Goal: Task Accomplishment & Management: Manage account settings

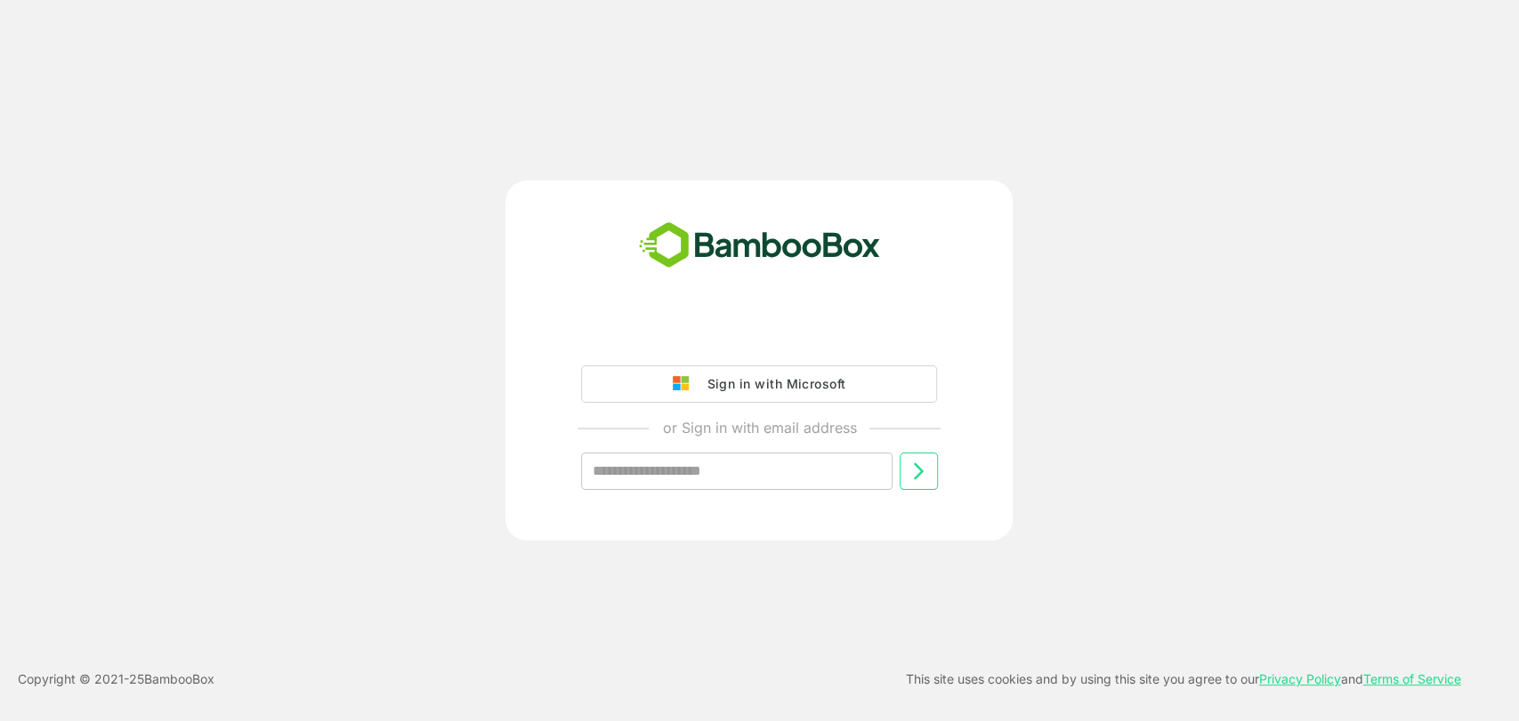
click at [729, 356] on div "Sign in with Microsoft or Sign in with email address ​" at bounding box center [758, 418] width 443 height 201
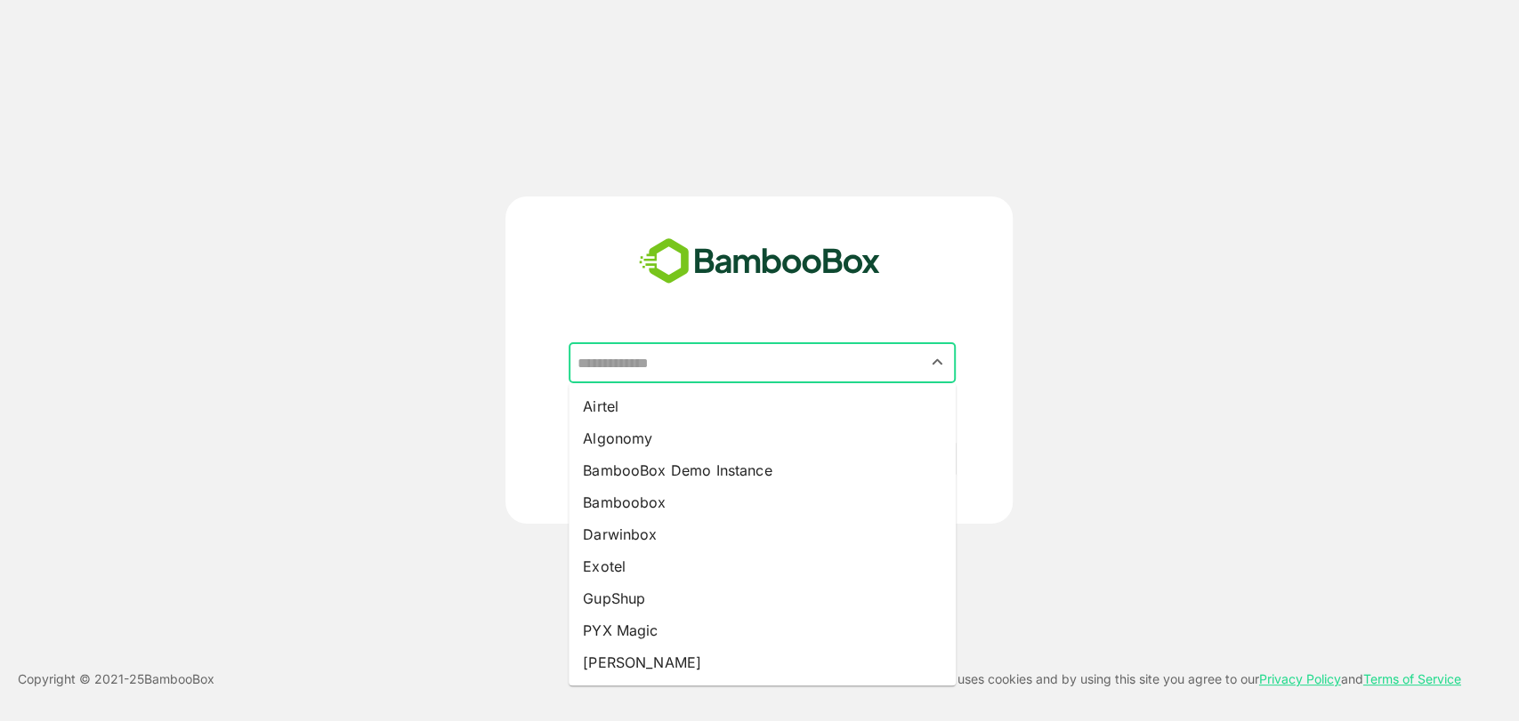
click at [617, 372] on input "text" at bounding box center [762, 363] width 380 height 34
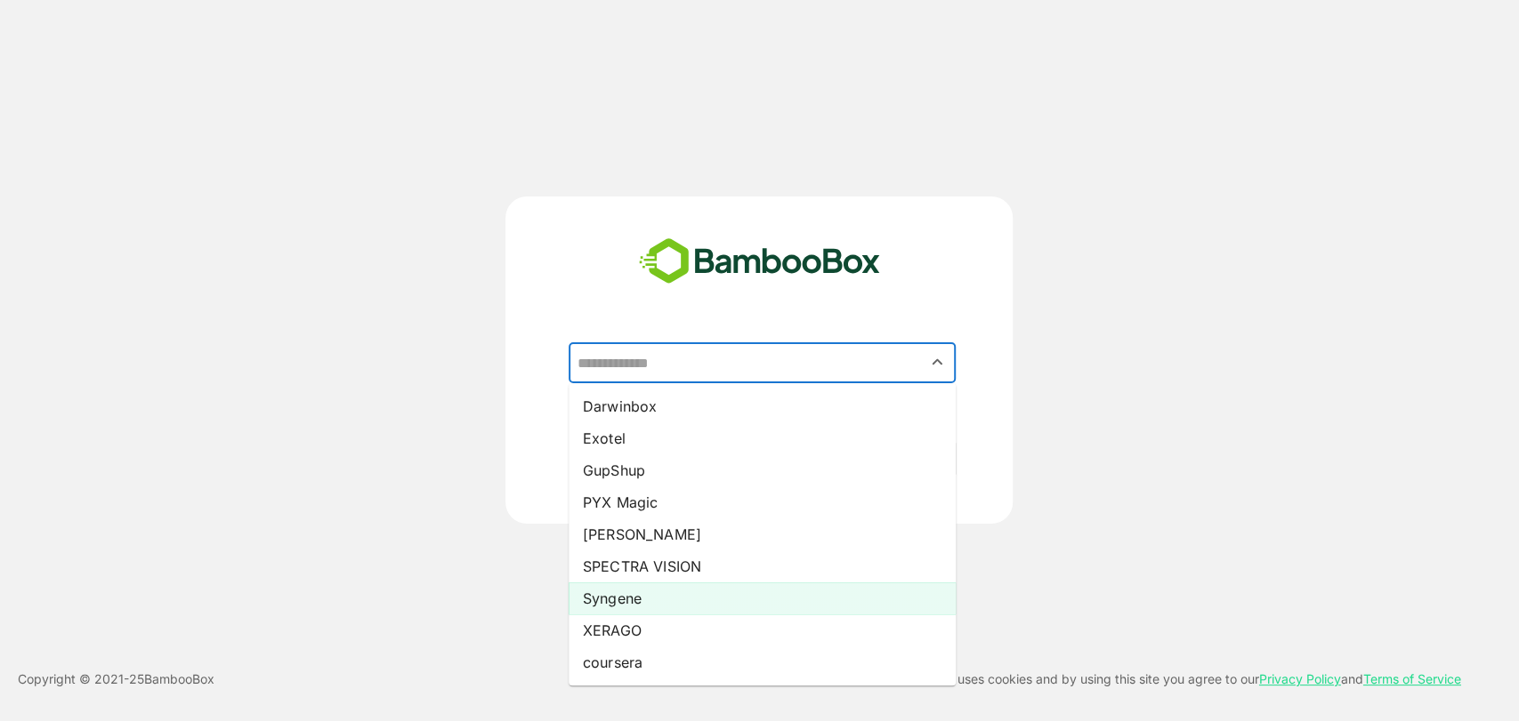
click at [641, 610] on li "Syngene" at bounding box center [761, 599] width 387 height 32
type input "*******"
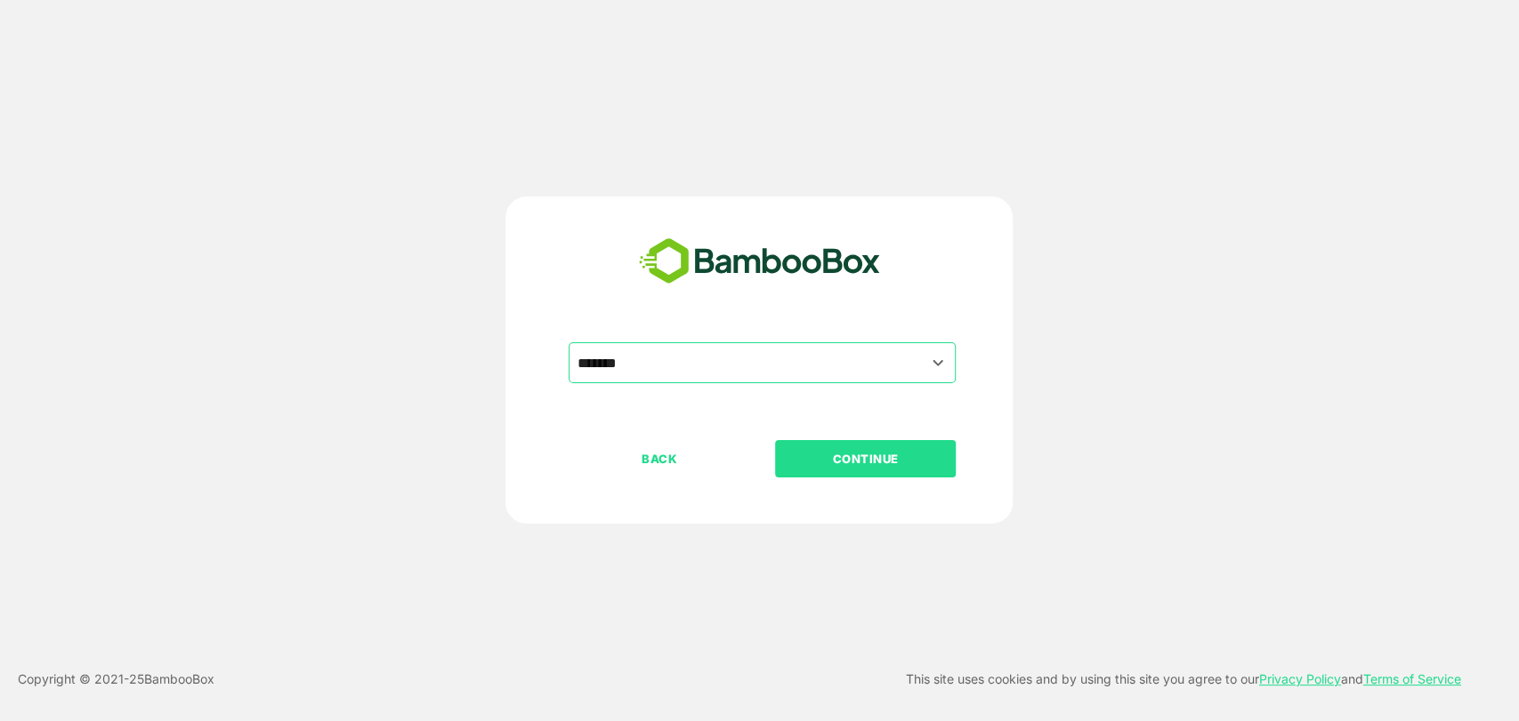
click at [875, 441] on button "CONTINUE" at bounding box center [865, 458] width 181 height 37
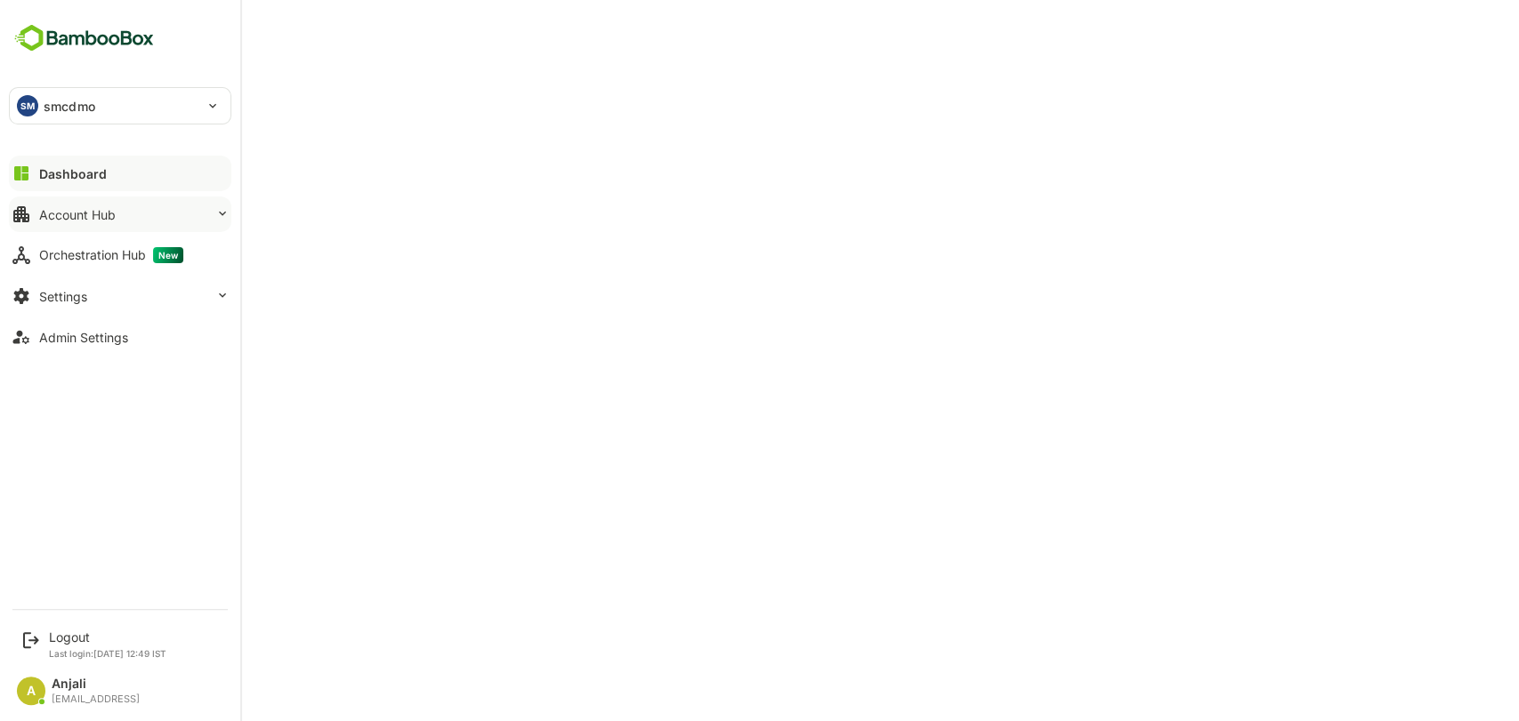
click at [134, 211] on button "Account Hub" at bounding box center [120, 215] width 222 height 36
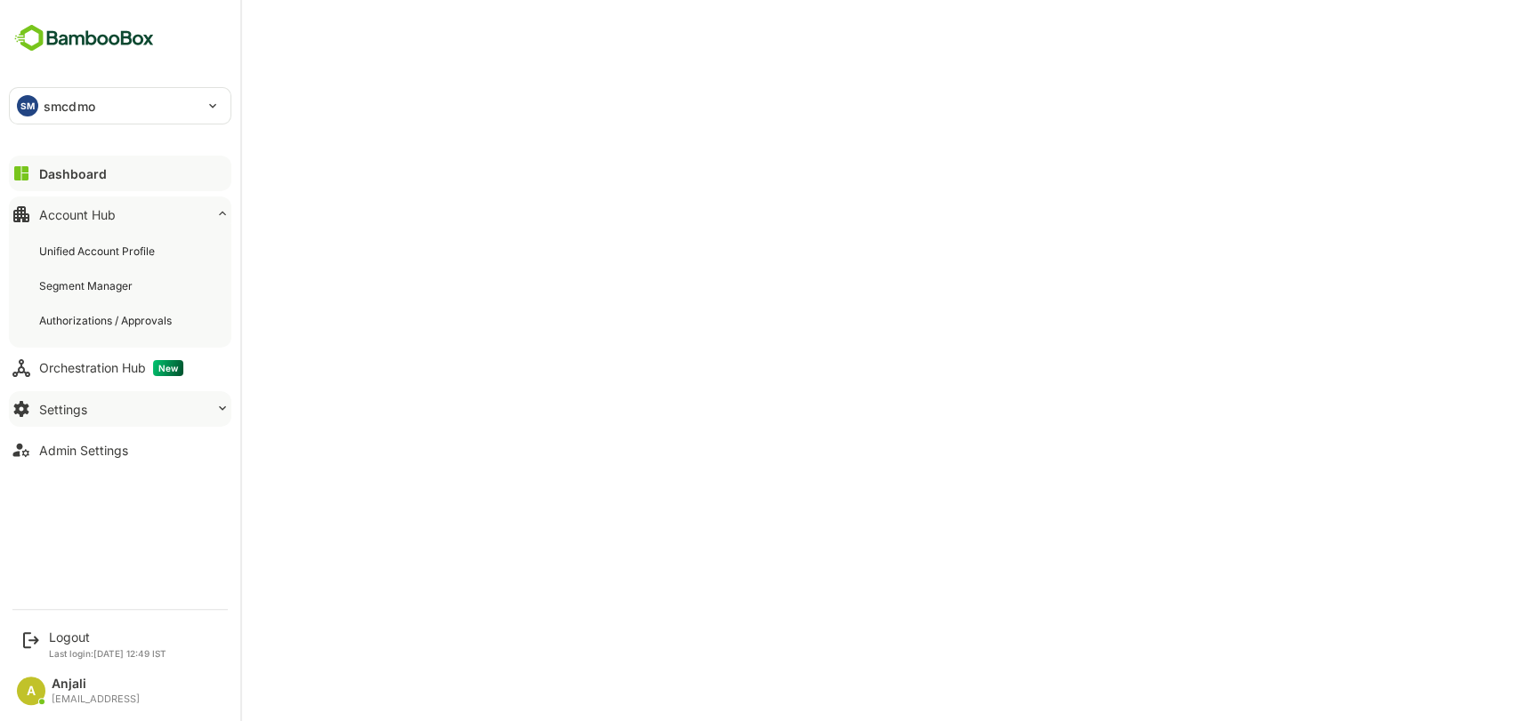
click at [85, 405] on div "Settings" at bounding box center [63, 409] width 48 height 15
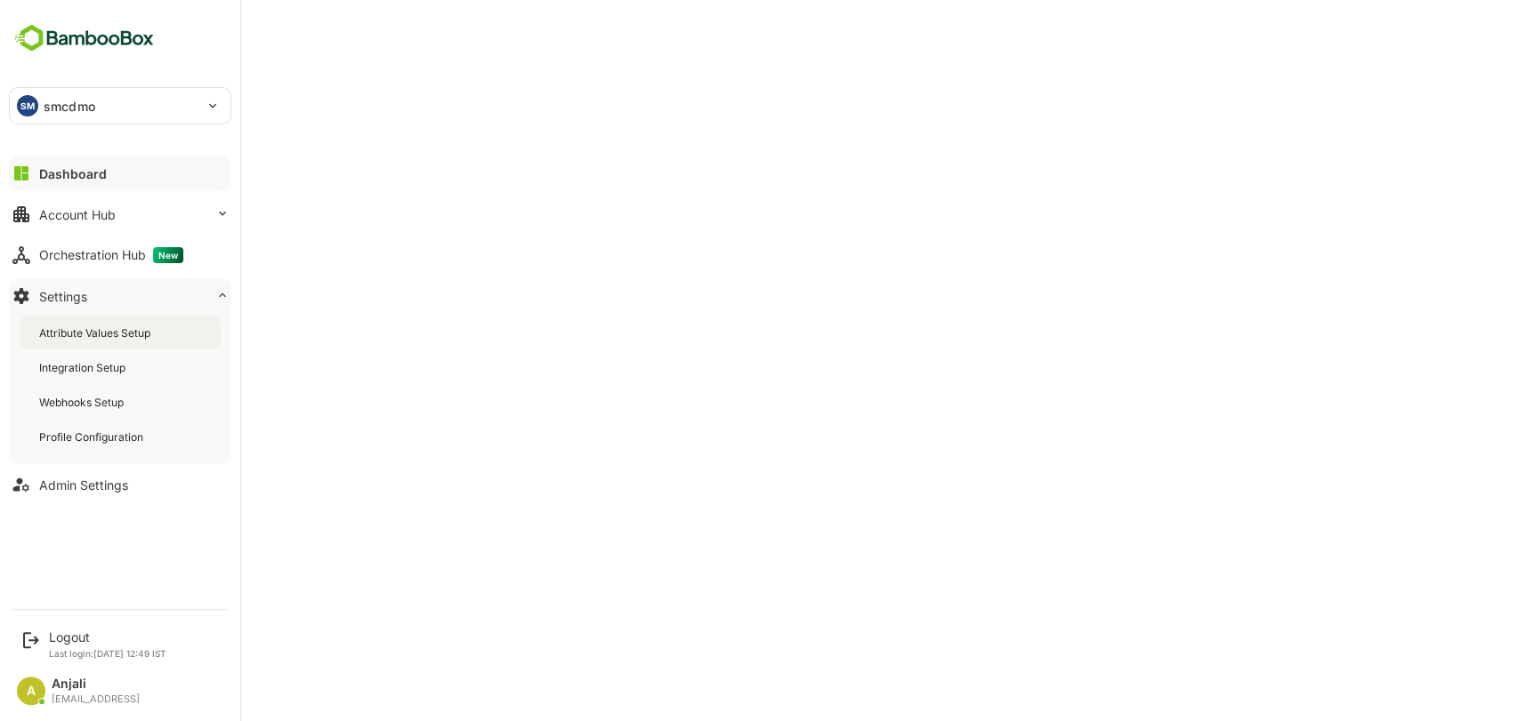
click at [138, 332] on div "Attribute Values Setup" at bounding box center [96, 333] width 115 height 15
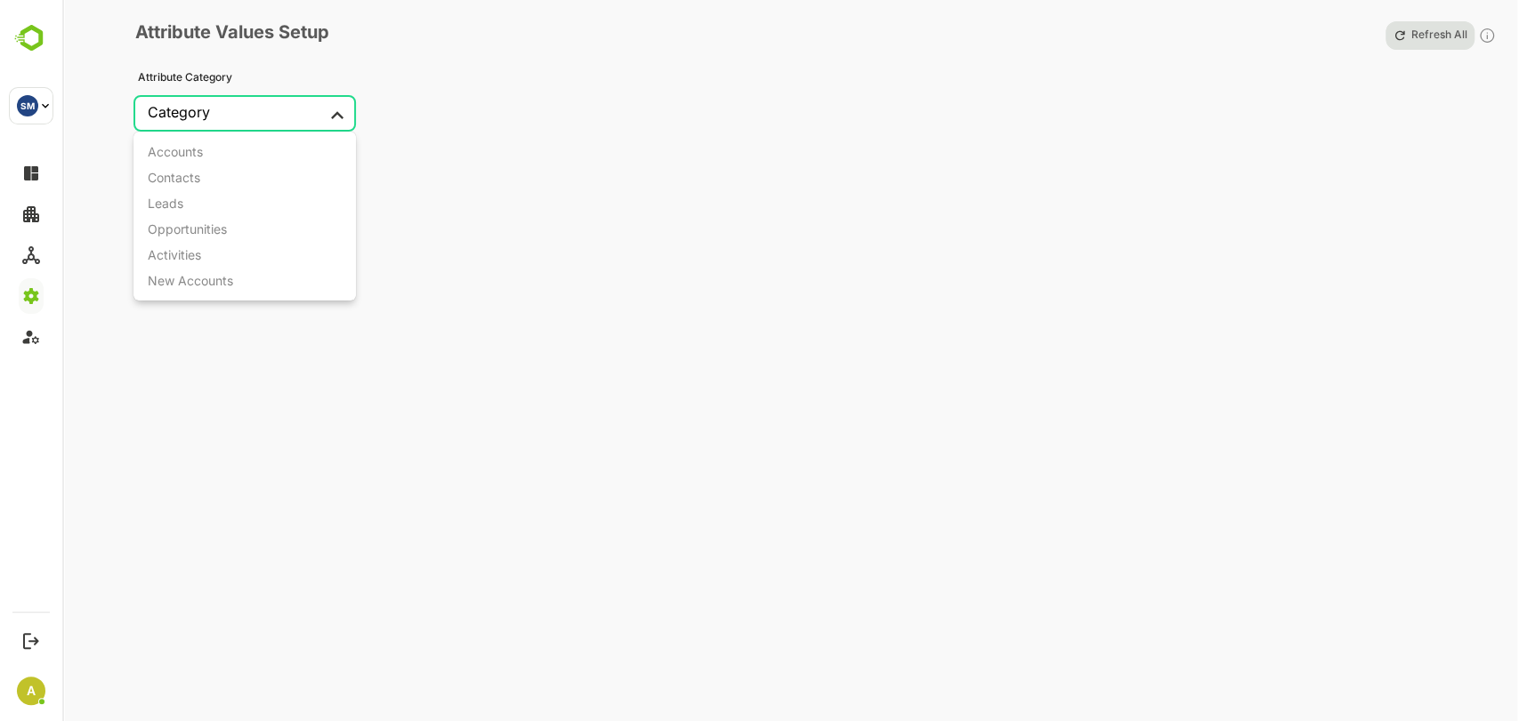
click at [299, 116] on body "SM smcdmo ****** SM Logout Last login: [DATE] 12:49 IST A Anjali [EMAIL_ADDRESS…" at bounding box center [759, 360] width 1519 height 721
click at [552, 256] on div at bounding box center [759, 360] width 1519 height 721
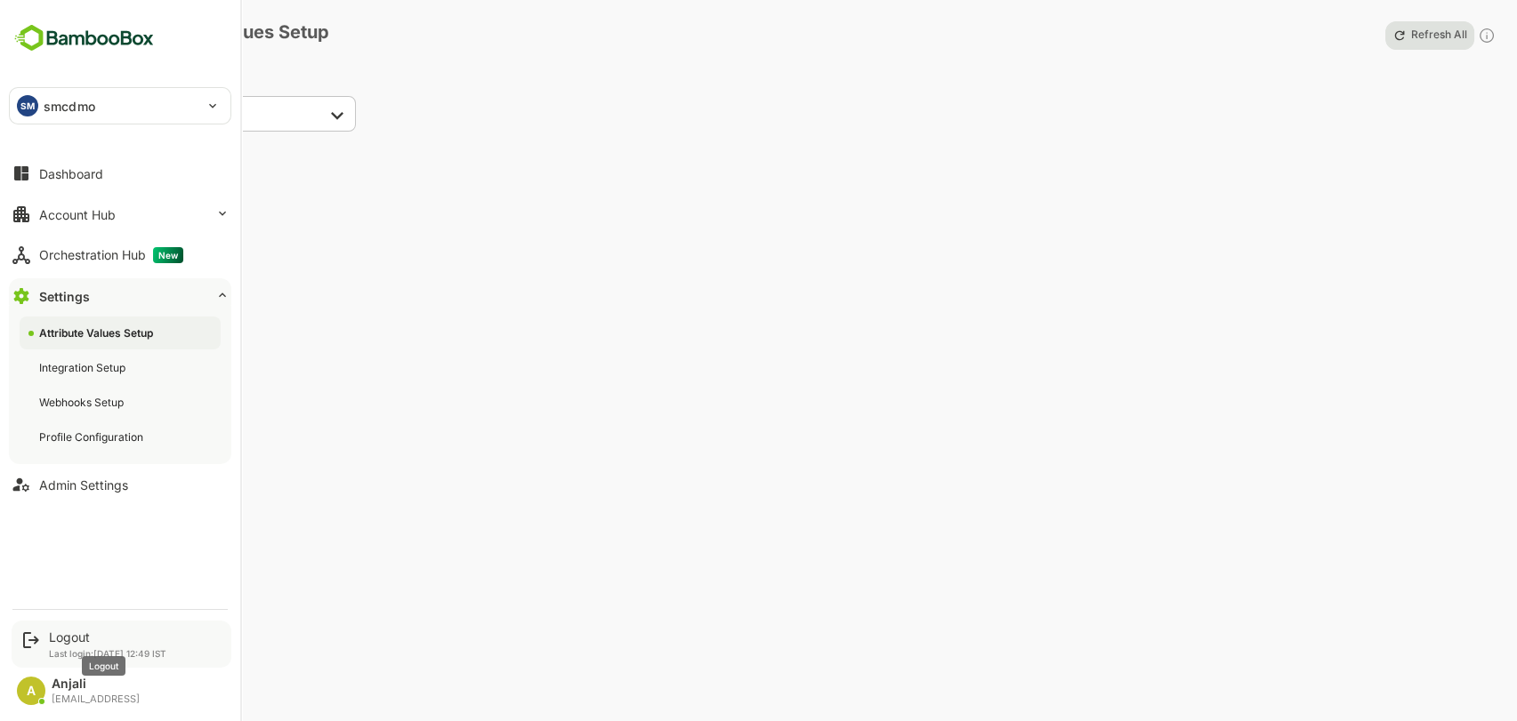
click at [65, 632] on div "Logout" at bounding box center [107, 637] width 117 height 15
